Goal: Task Accomplishment & Management: Use online tool/utility

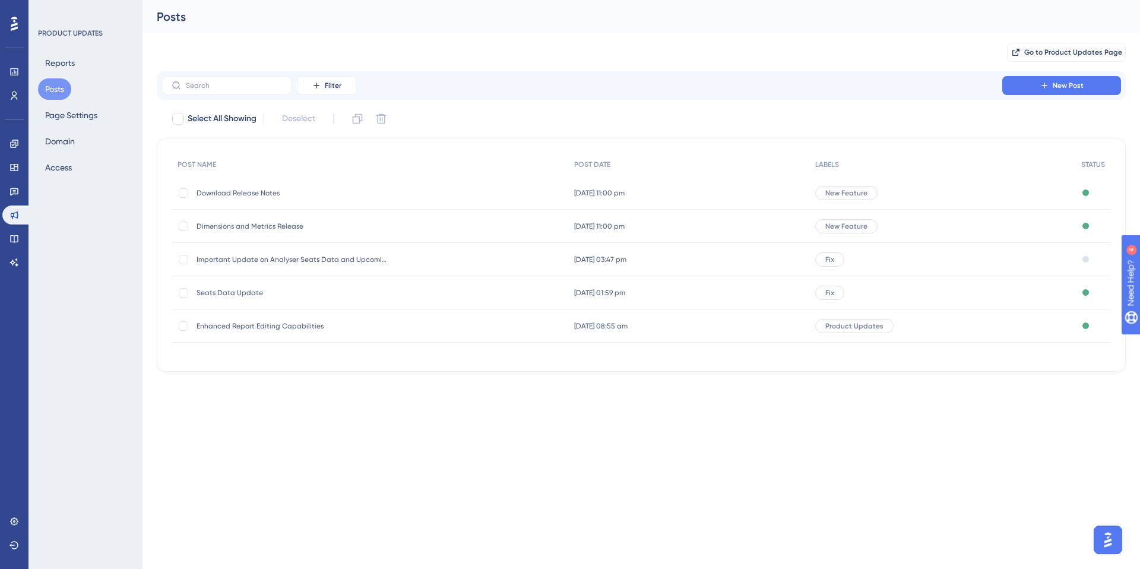
click at [15, 154] on div "Engagement Widgets Feedback Product Updates Knowledge Base AI Assistant" at bounding box center [14, 203] width 24 height 138
click at [17, 147] on icon at bounding box center [15, 144] width 10 height 10
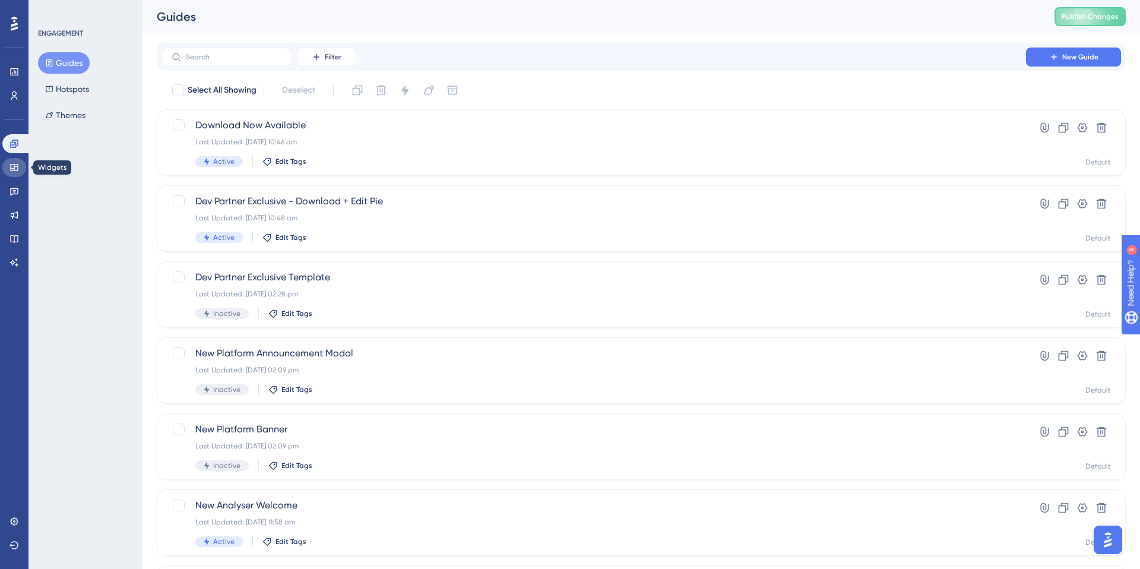
click at [12, 166] on icon at bounding box center [15, 168] width 10 height 10
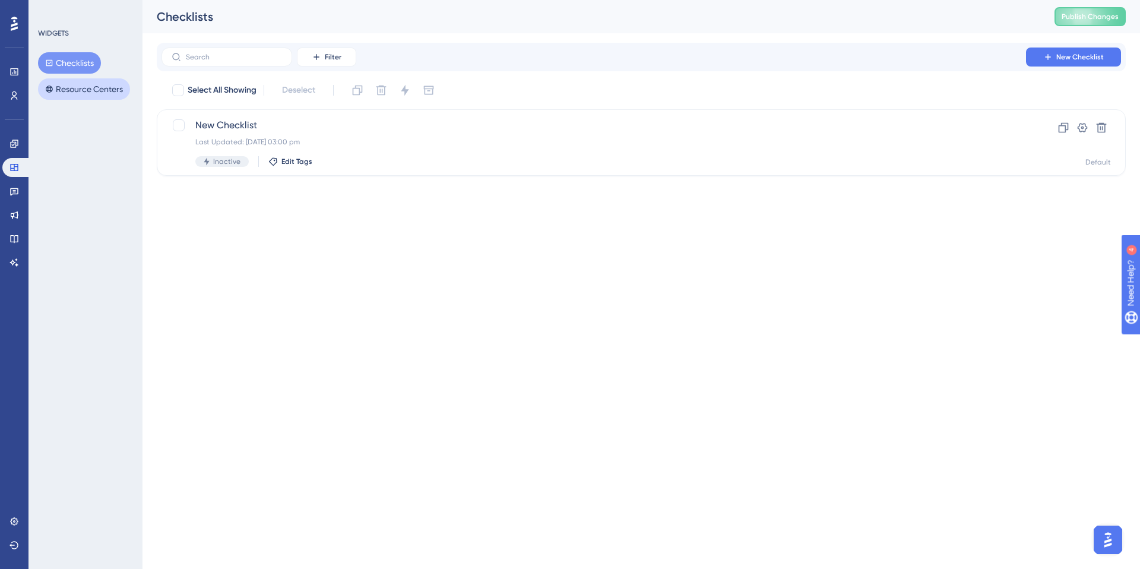
click at [80, 89] on button "Resource Centers" at bounding box center [84, 88] width 92 height 21
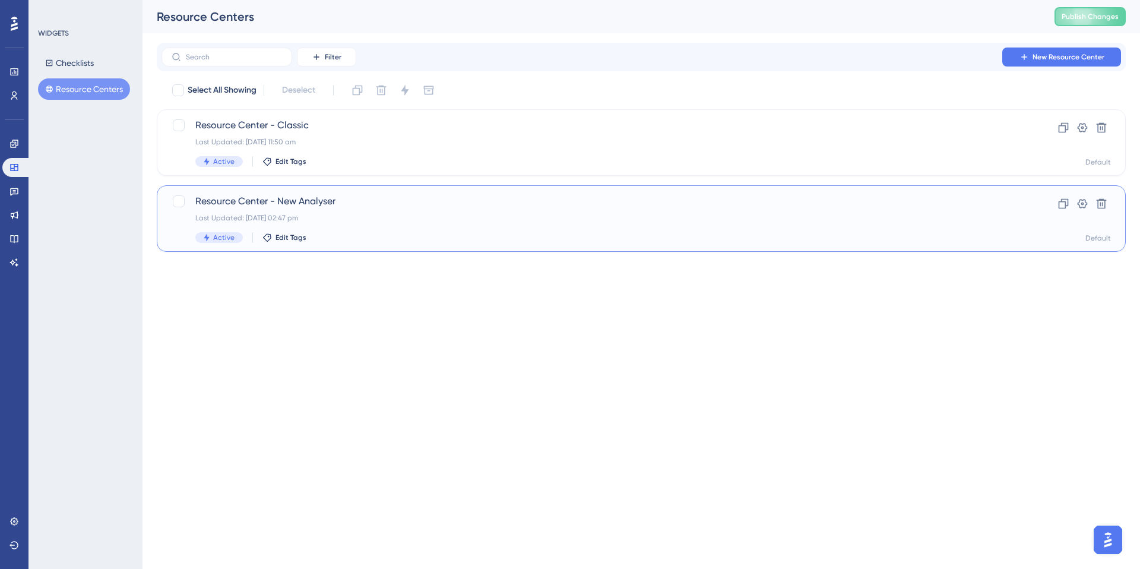
click at [356, 208] on span "Resource Center - New Analyser" at bounding box center [593, 201] width 797 height 14
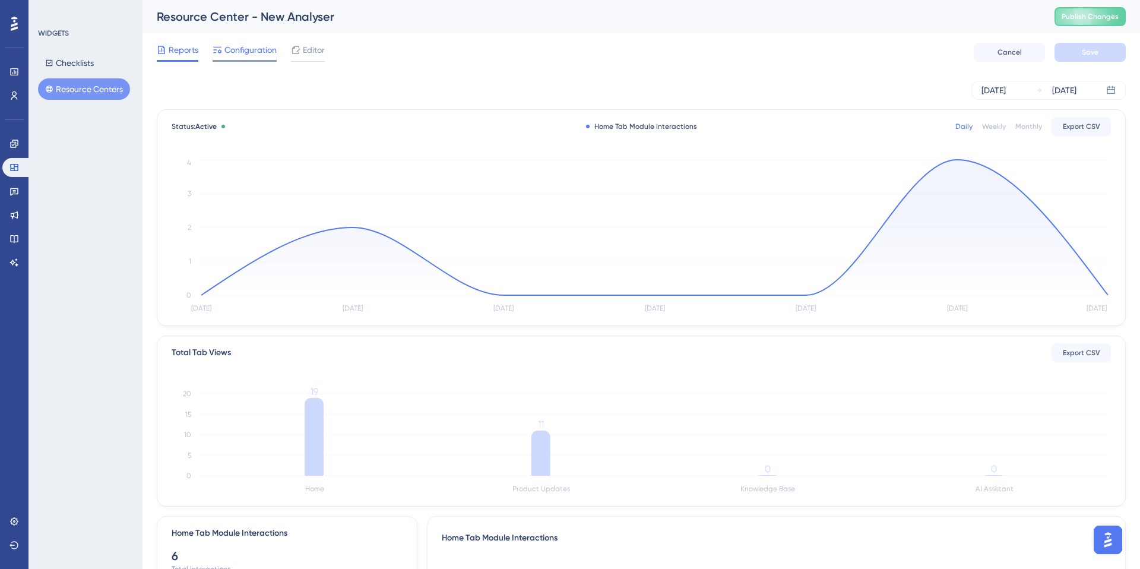
click at [245, 56] on span "Configuration" at bounding box center [251, 50] width 52 height 14
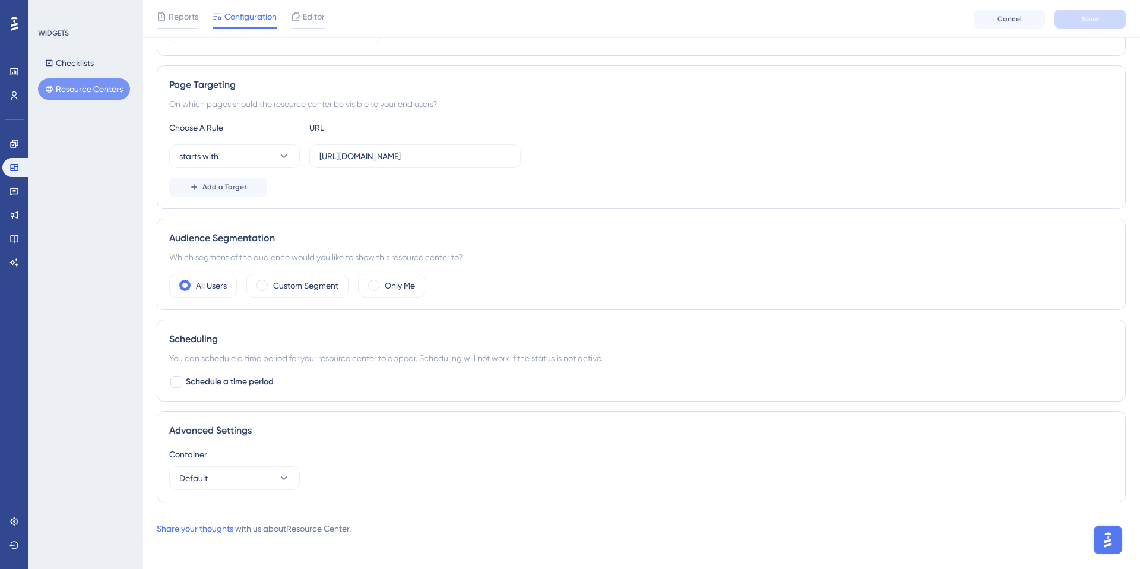
scroll to position [192, 0]
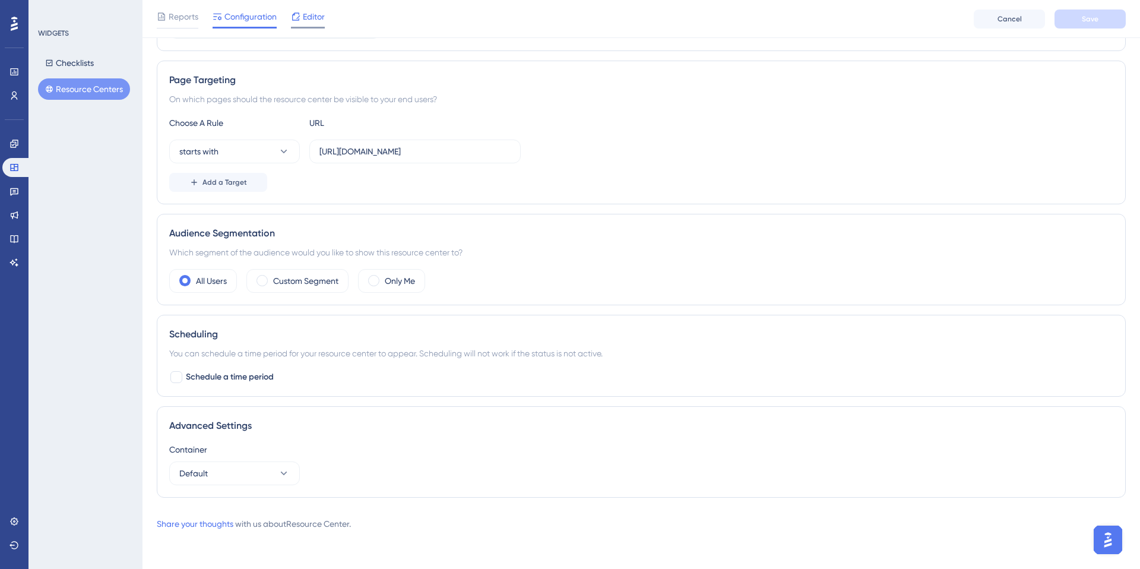
click at [313, 24] on div "Editor" at bounding box center [308, 19] width 34 height 19
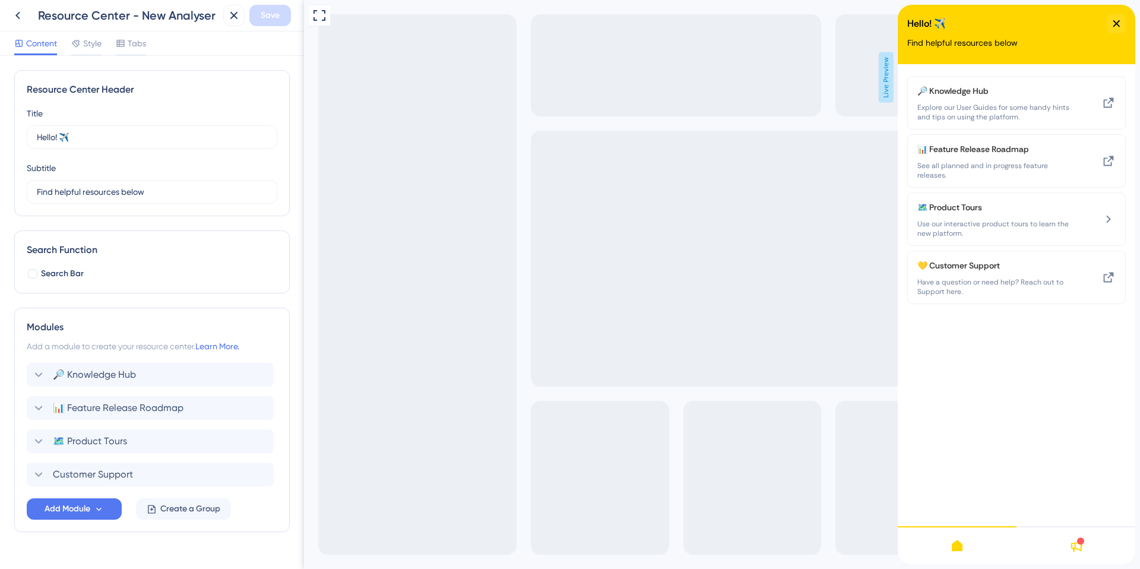
scroll to position [25, 0]
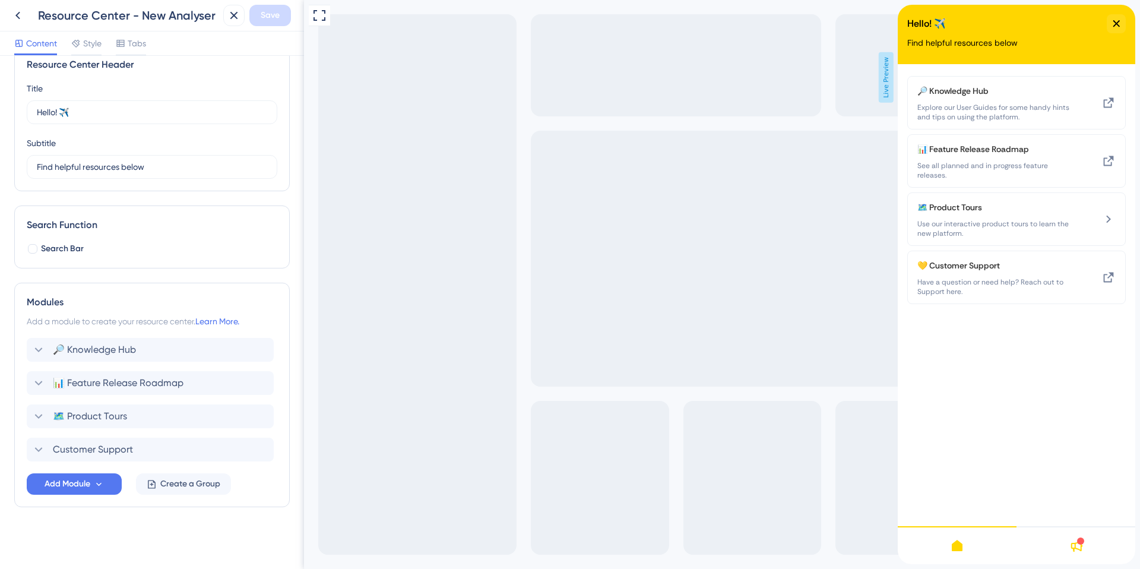
click at [1076, 550] on icon at bounding box center [1076, 546] width 14 height 14
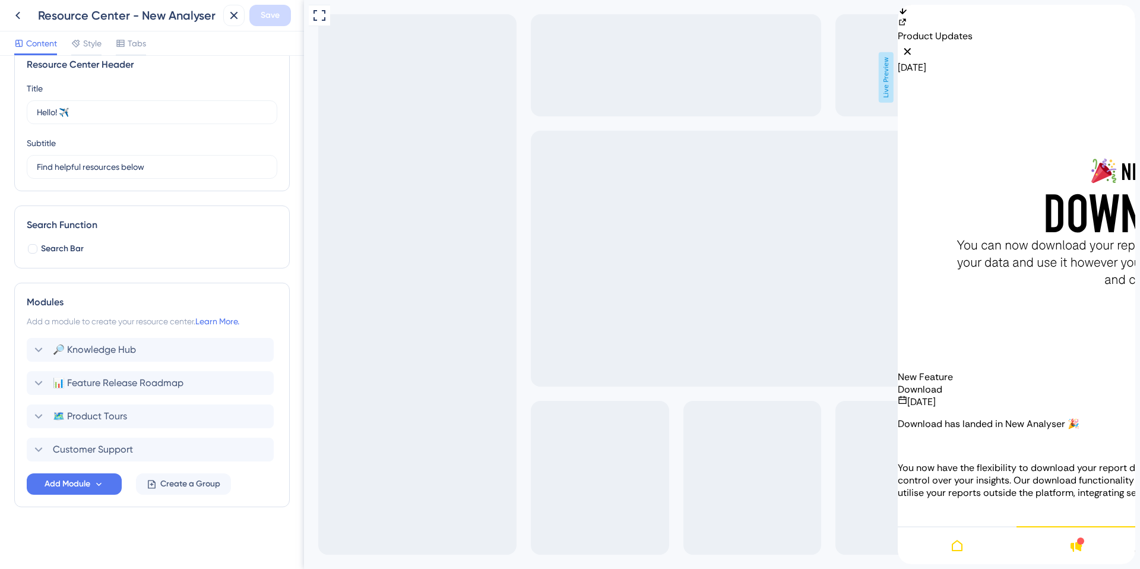
click at [969, 546] on div at bounding box center [957, 545] width 119 height 38
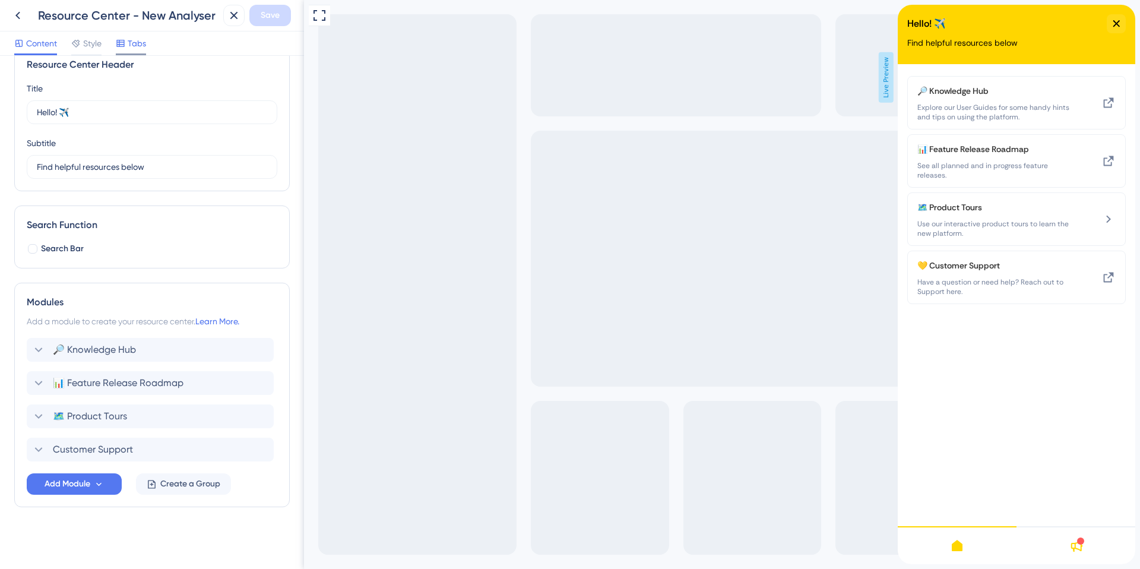
click at [127, 43] on div "Tabs" at bounding box center [131, 43] width 30 height 14
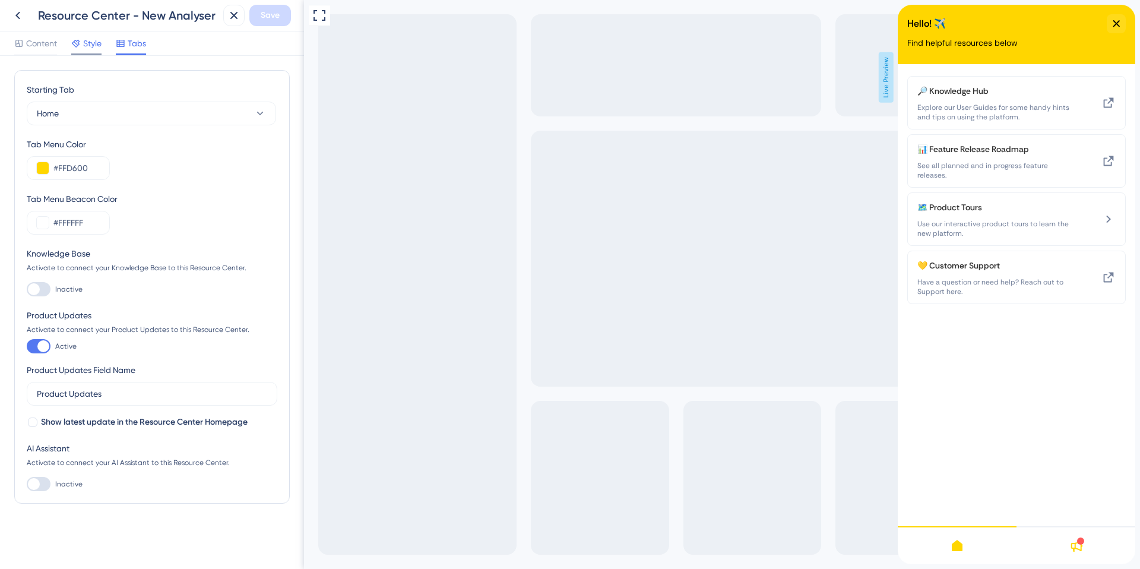
drag, startPoint x: 48, startPoint y: 45, endPoint x: 74, endPoint y: 43, distance: 26.2
click at [48, 45] on span "Content" at bounding box center [41, 43] width 31 height 14
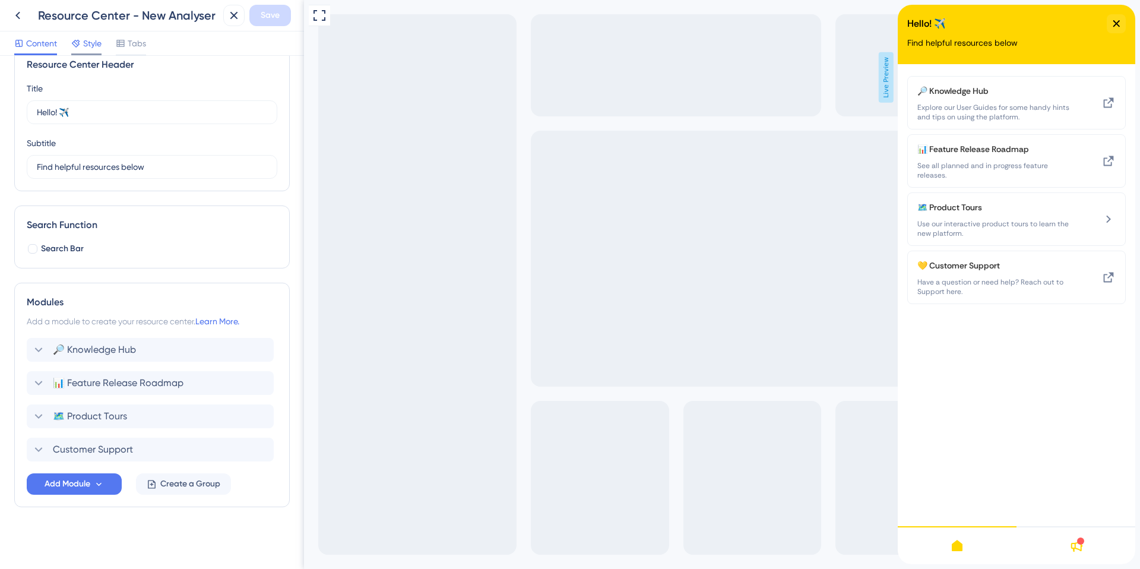
click at [89, 44] on span "Style" at bounding box center [92, 43] width 18 height 14
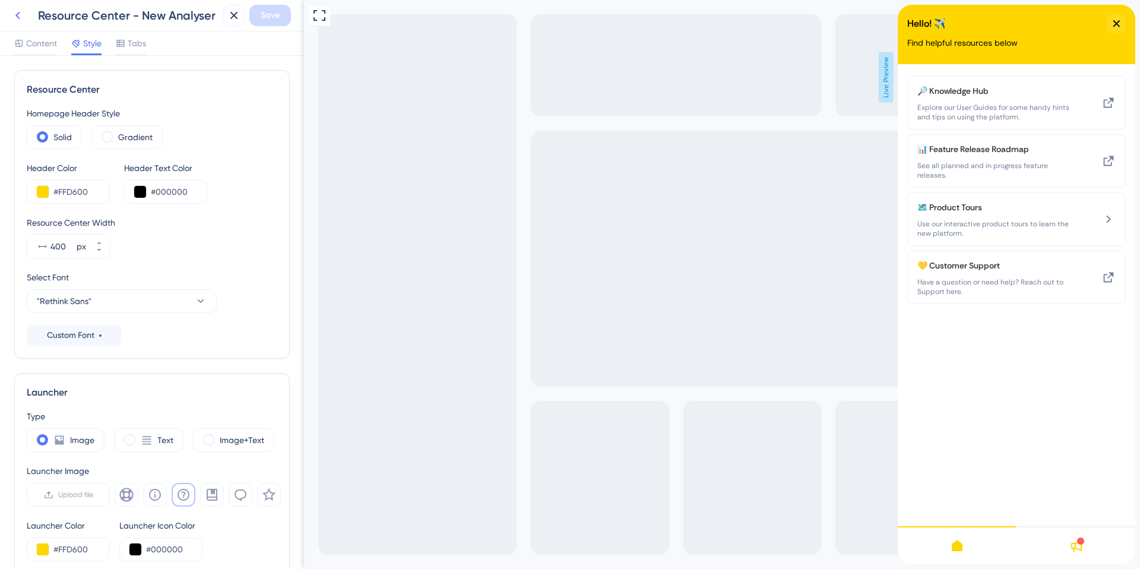
click at [20, 17] on icon at bounding box center [18, 15] width 14 height 14
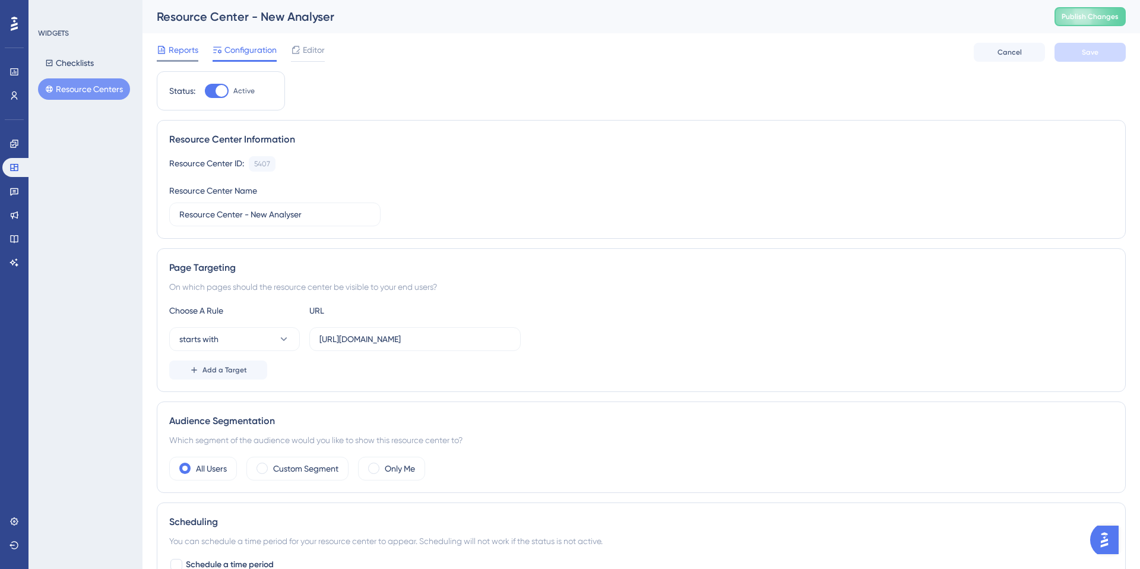
click at [184, 52] on span "Reports" at bounding box center [184, 50] width 30 height 14
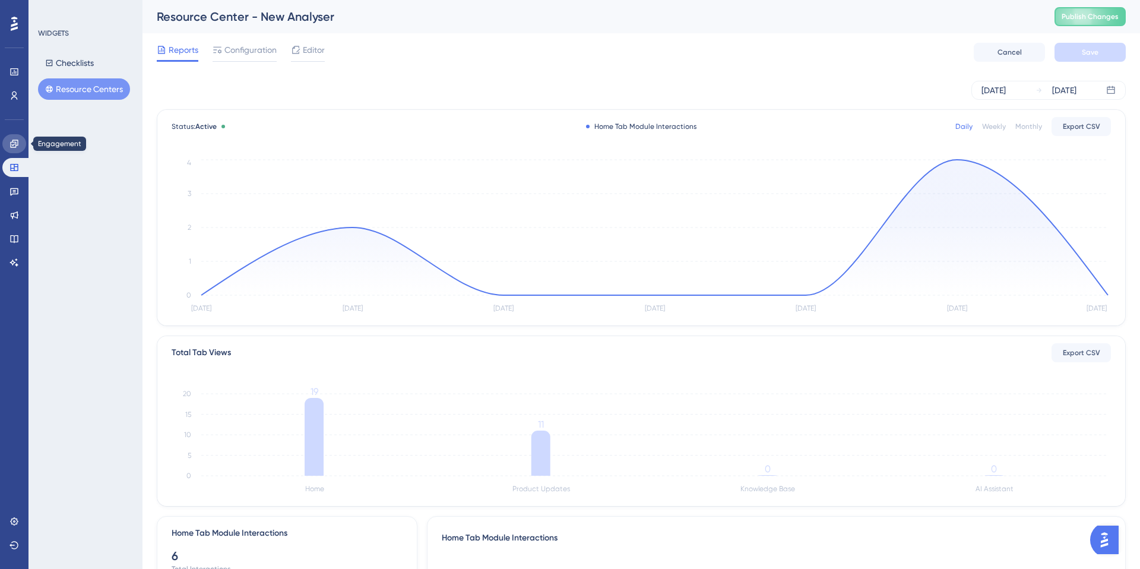
click at [18, 145] on icon at bounding box center [15, 144] width 10 height 10
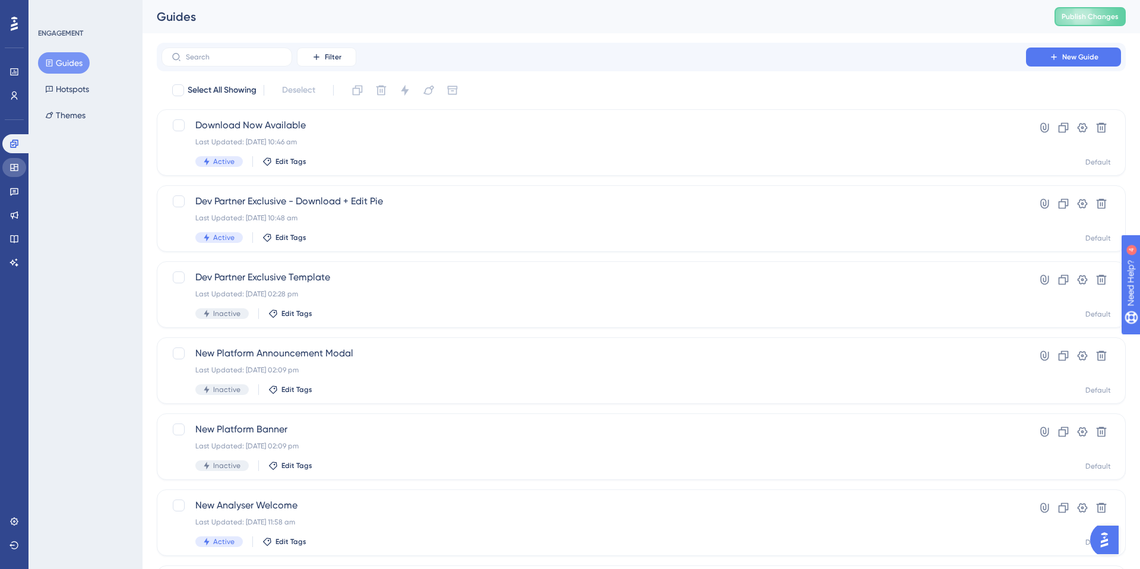
click at [14, 167] on icon at bounding box center [14, 167] width 8 height 7
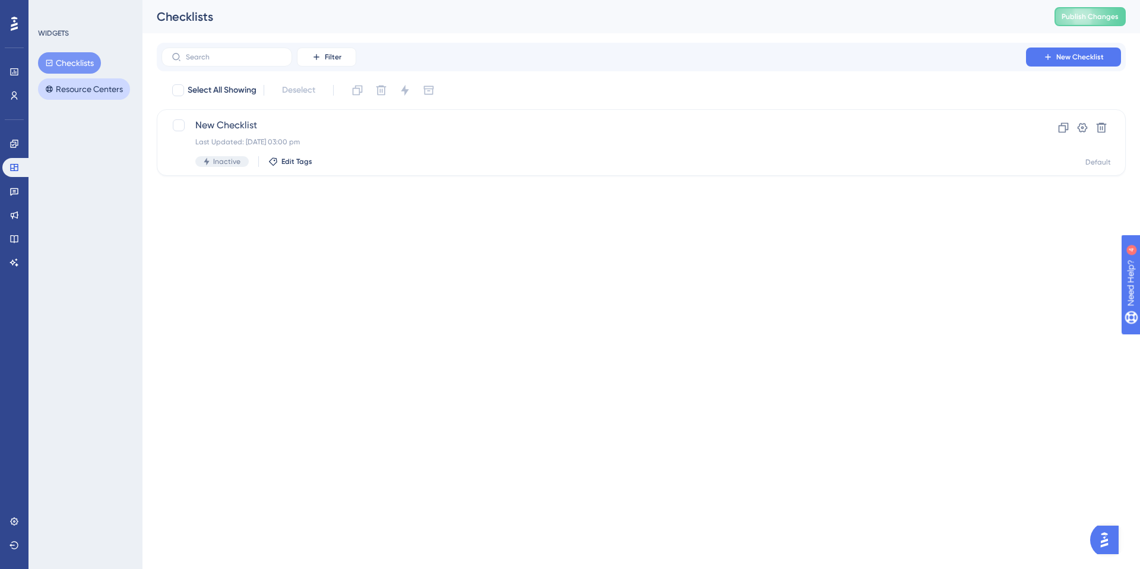
click at [74, 91] on button "Resource Centers" at bounding box center [84, 88] width 92 height 21
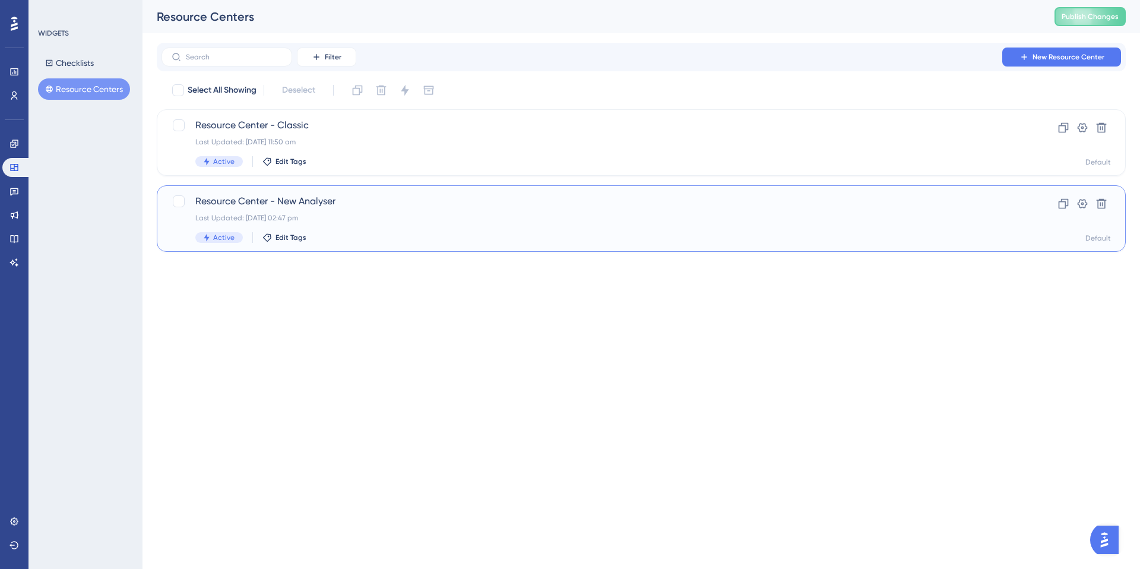
click at [437, 250] on div "Resource Center - New Analyser Last Updated: [DATE] 02:47 pm Active Edit Tags C…" at bounding box center [641, 218] width 969 height 67
